Goal: Transaction & Acquisition: Download file/media

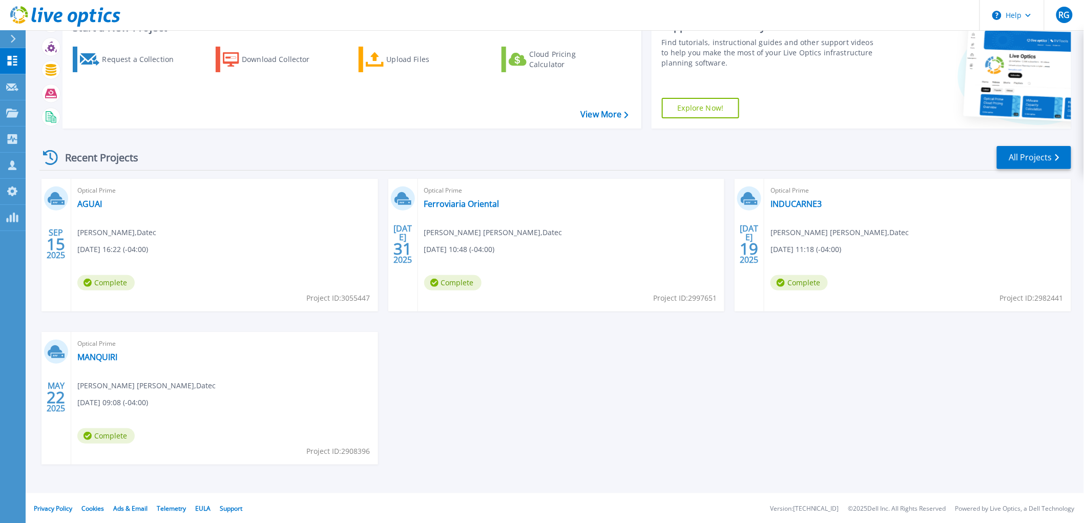
scroll to position [45, 0]
click at [551, 180] on div "Optical Prime Ferroviaria Oriental Yasuhiko Roca Higa , Datec 07/31/2025, 10:48…" at bounding box center [571, 244] width 307 height 133
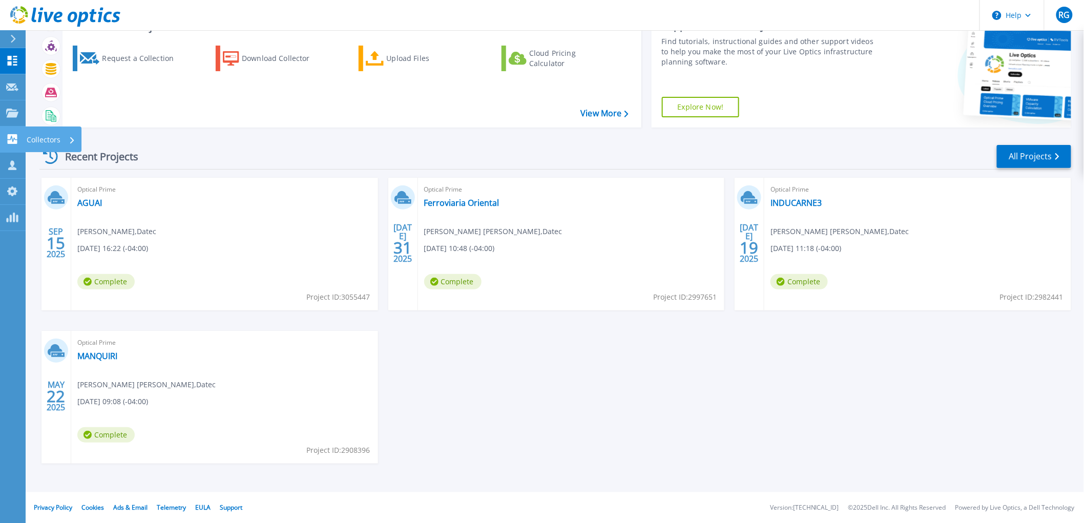
click at [11, 136] on icon at bounding box center [12, 139] width 12 height 10
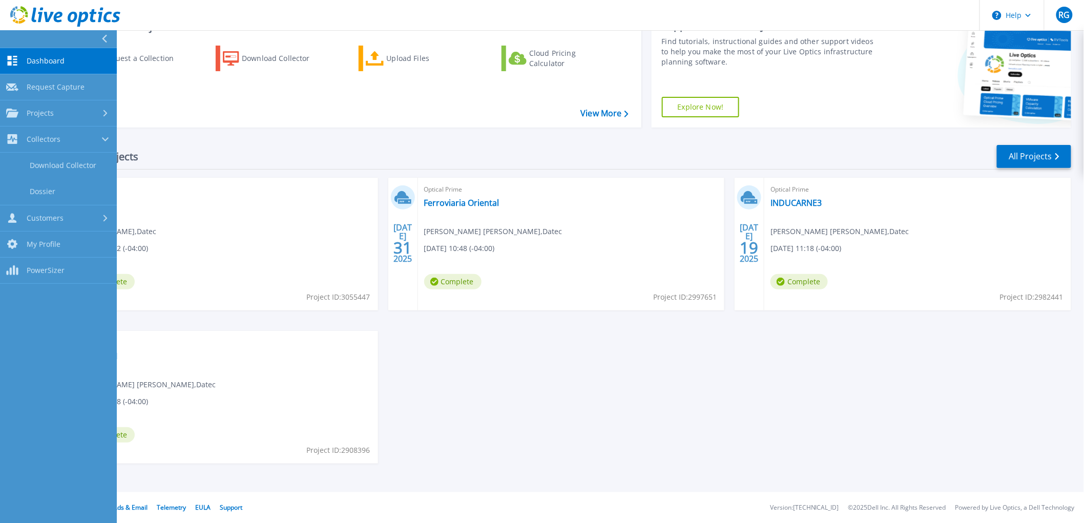
click at [480, 397] on div "SEP 15 2025 Optical Prime AGUAI Rodrigo Gallardo , Datec 09/15/2025, 16:22 (-04…" at bounding box center [551, 331] width 1040 height 306
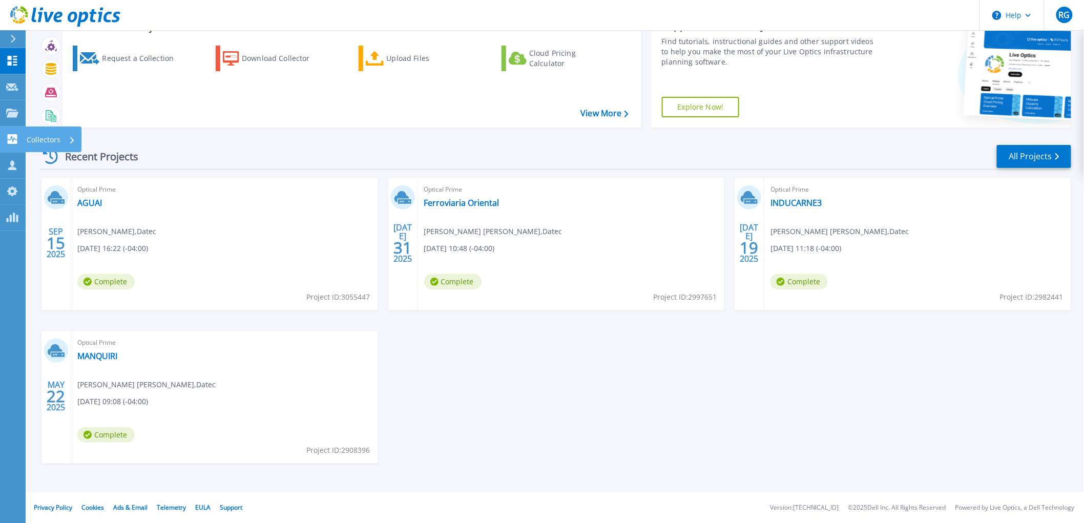
click at [14, 139] on icon at bounding box center [13, 139] width 10 height 10
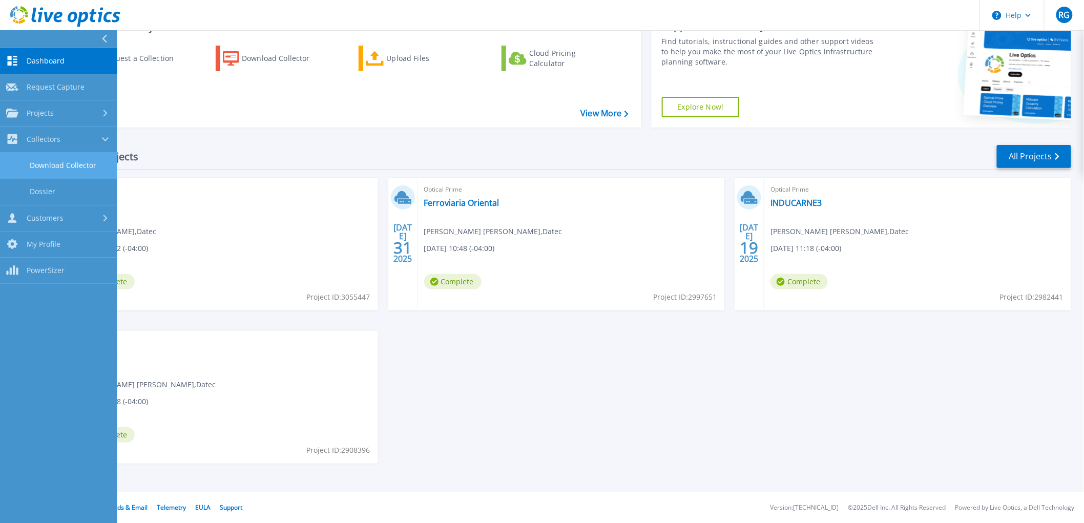
click at [69, 166] on link "Download Collector" at bounding box center [58, 166] width 117 height 26
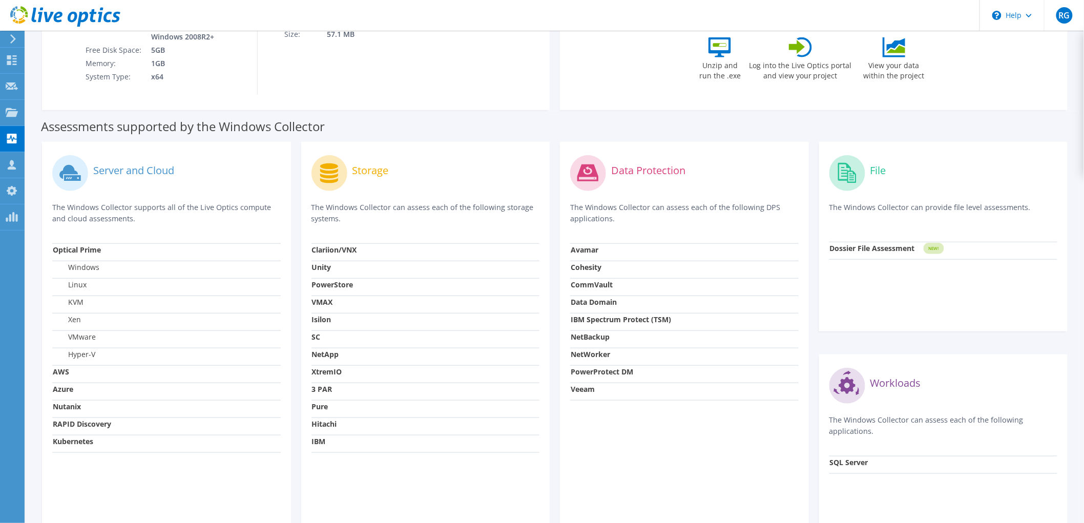
scroll to position [227, 0]
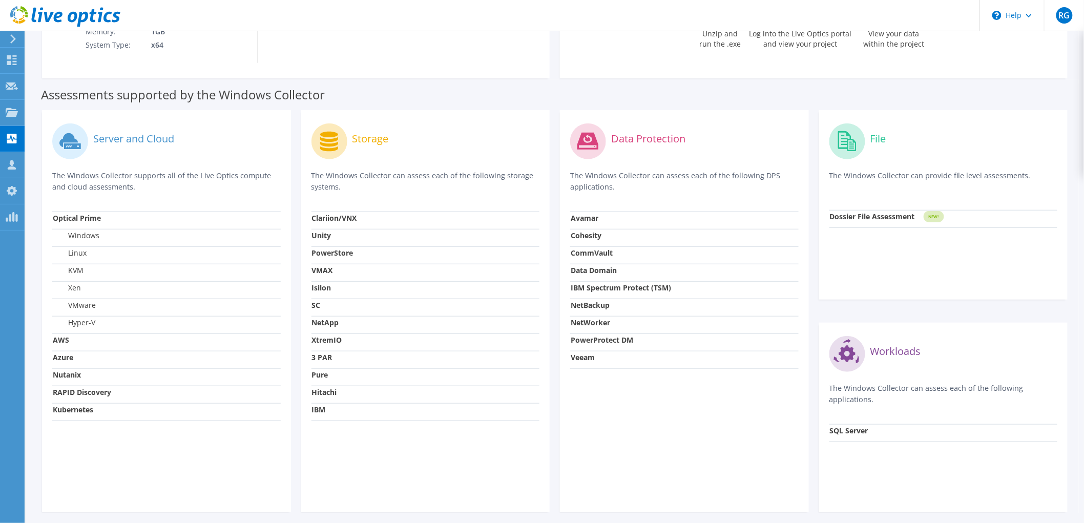
click at [79, 272] on label "KVM" at bounding box center [68, 270] width 31 height 10
drag, startPoint x: 137, startPoint y: 191, endPoint x: 46, endPoint y: 178, distance: 92.1
click at [46, 178] on div "Server and Cloud The Windows Collector supports all of the Live Optics compute …" at bounding box center [166, 311] width 249 height 402
